Goal: Information Seeking & Learning: Check status

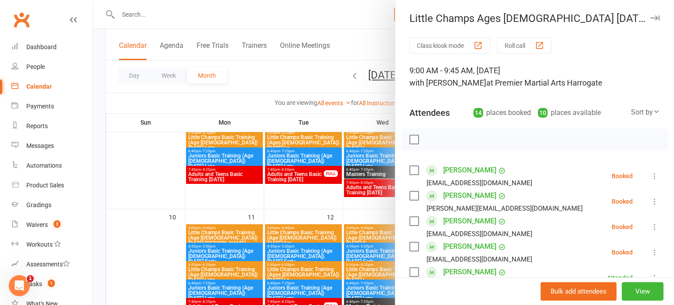
scroll to position [114, 0]
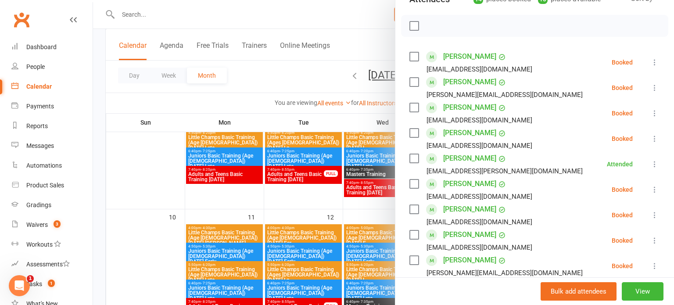
click at [295, 213] on div at bounding box center [383, 152] width 581 height 305
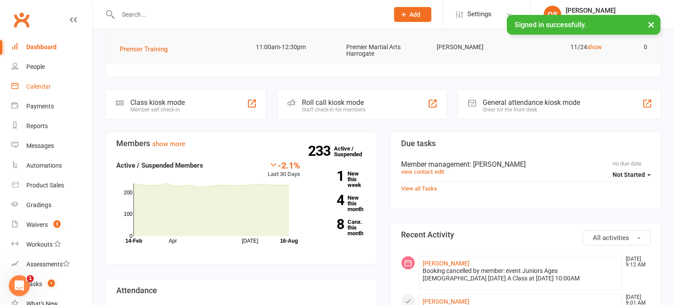
click at [47, 89] on div "Calendar" at bounding box center [38, 86] width 25 height 7
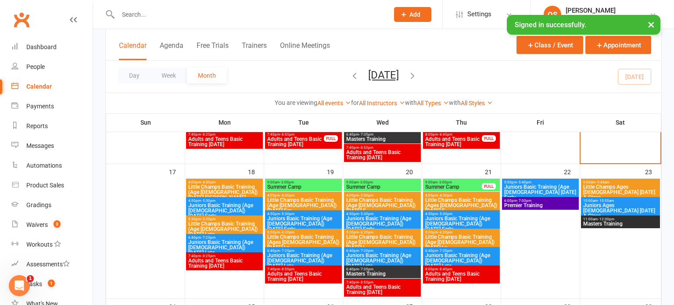
scroll to position [399, 0]
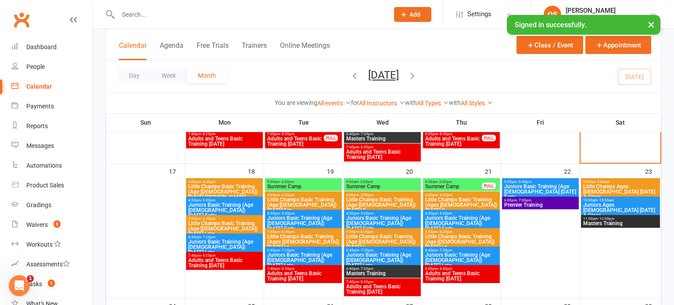
click at [286, 188] on span "Summer Camp" at bounding box center [303, 186] width 73 height 5
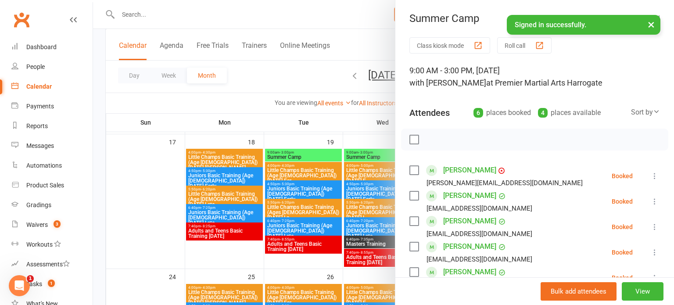
scroll to position [18, 0]
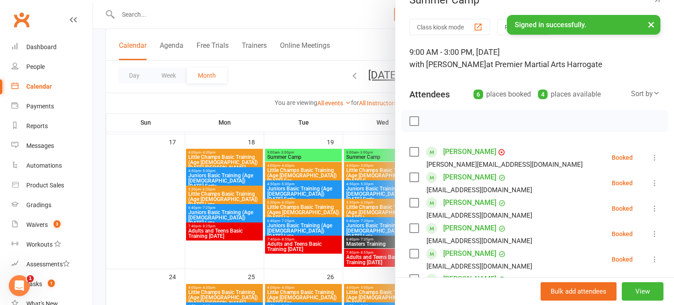
click at [314, 154] on div at bounding box center [383, 152] width 581 height 305
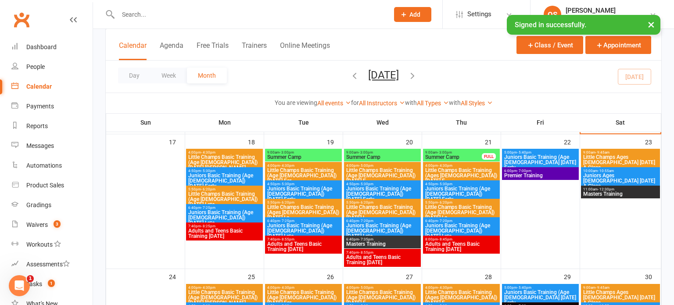
click at [314, 154] on span "Summer Camp" at bounding box center [303, 156] width 73 height 5
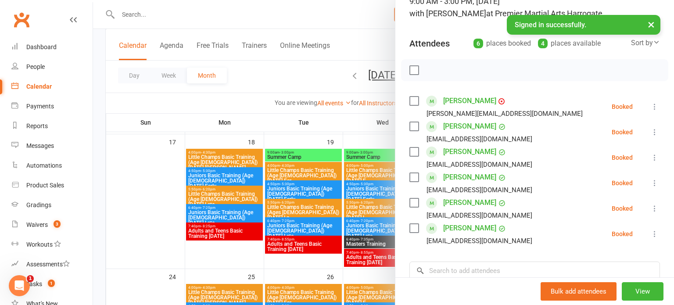
scroll to position [68, 0]
click at [446, 103] on link "[PERSON_NAME]" at bounding box center [469, 102] width 53 height 14
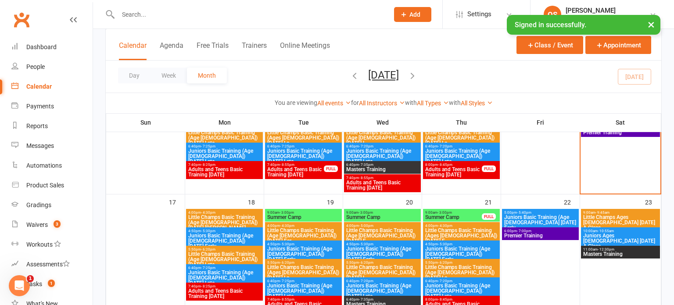
scroll to position [368, 0]
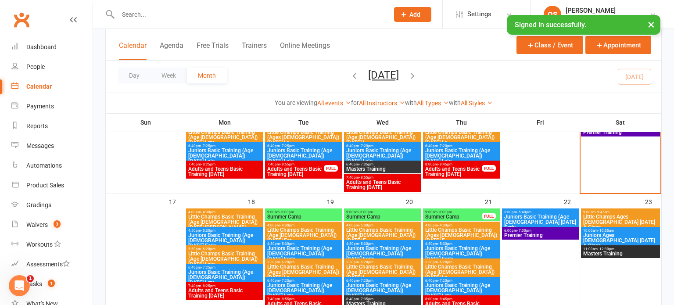
click at [351, 214] on span "Summer Camp" at bounding box center [382, 216] width 73 height 5
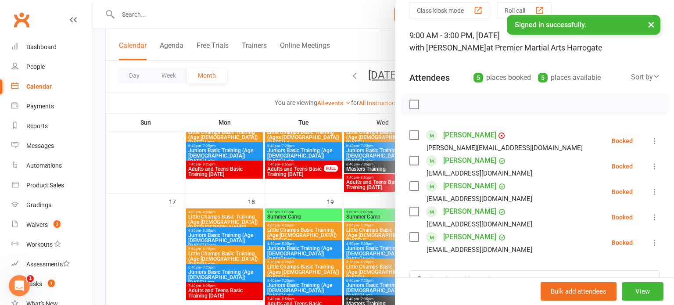
scroll to position [35, 0]
click at [476, 213] on link "[PERSON_NAME]" at bounding box center [469, 211] width 53 height 14
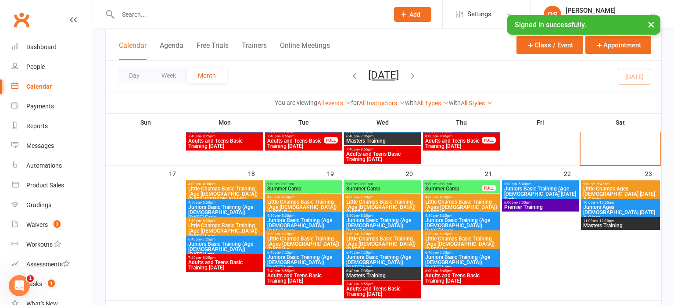
scroll to position [399, 0]
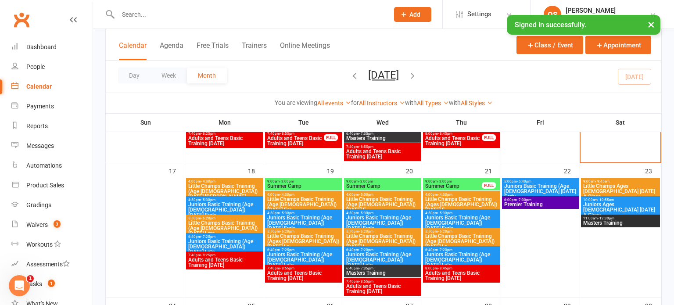
click at [477, 185] on span "Summer Camp" at bounding box center [452, 185] width 57 height 5
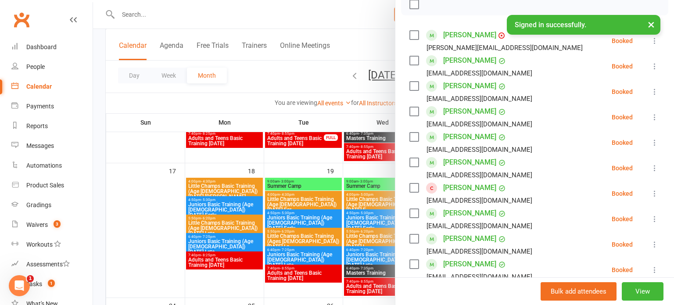
scroll to position [135, 0]
click at [326, 188] on div at bounding box center [383, 152] width 581 height 305
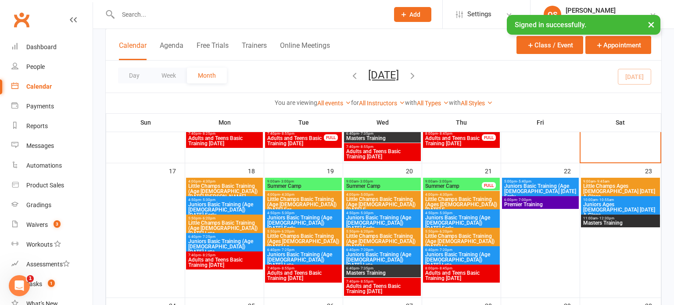
click at [326, 188] on div "9:00am - 3:00pm Summer Camp" at bounding box center [303, 184] width 77 height 13
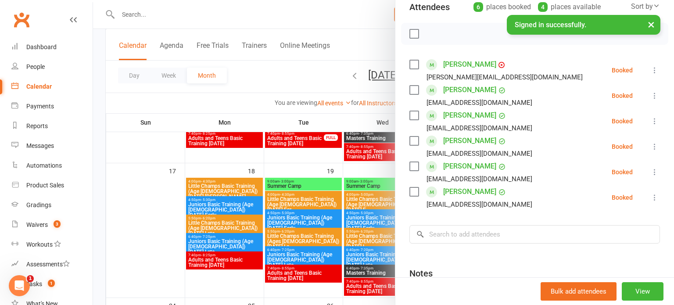
scroll to position [107, 0]
